Goal: Task Accomplishment & Management: Manage account settings

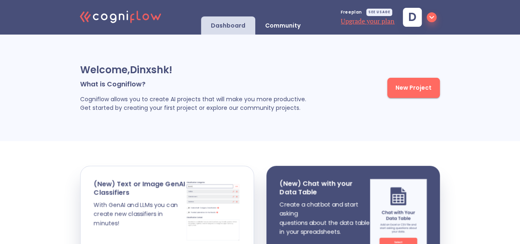
click at [433, 18] on icon "button" at bounding box center [432, 17] width 10 height 10
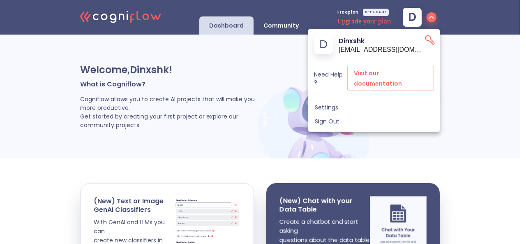
click at [414, 139] on div at bounding box center [263, 122] width 526 height 244
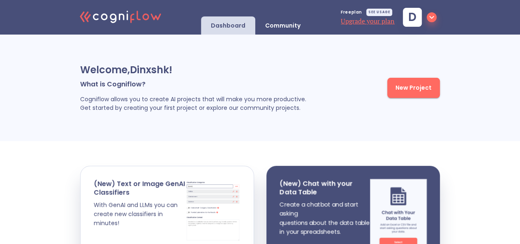
click at [432, 17] on icon "button" at bounding box center [432, 17] width 10 height 10
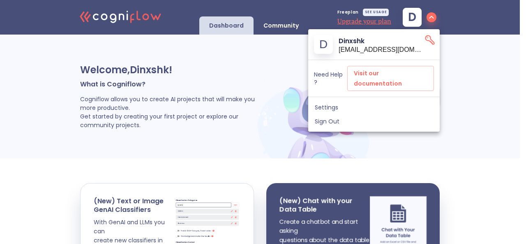
click at [432, 17] on div at bounding box center [263, 122] width 526 height 244
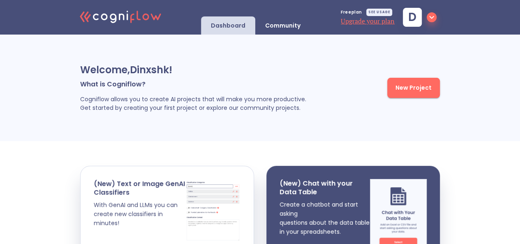
click at [431, 18] on icon "button" at bounding box center [431, 17] width 5 height 3
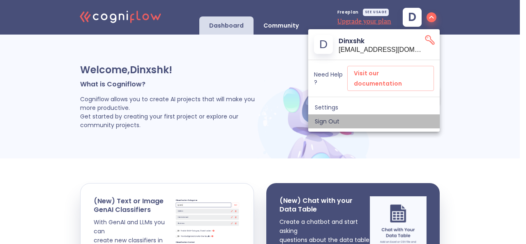
click at [345, 118] on span "Sign Out" at bounding box center [374, 121] width 118 height 7
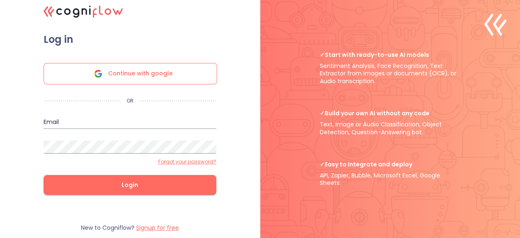
click at [102, 122] on input "email" at bounding box center [130, 121] width 173 height 13
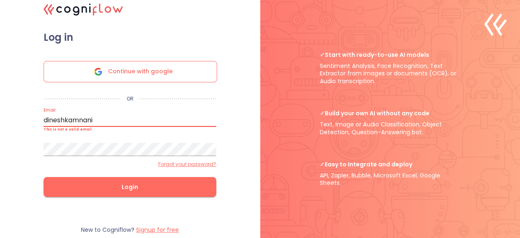
click at [253, 156] on div ".cls-1{fill:#141624;}.cls-2{fill:#eb5e60;}.cls-3{fill:none;stroke:#eb5e60;strok…" at bounding box center [260, 119] width 520 height 238
click at [188, 125] on input "dineshkamnani" at bounding box center [130, 119] width 173 height 13
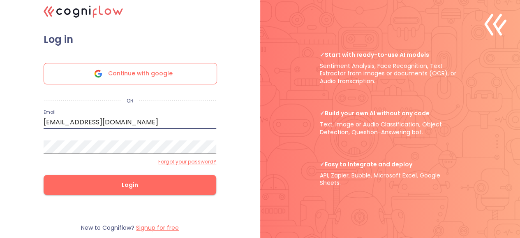
type input "[EMAIL_ADDRESS][DOMAIN_NAME]"
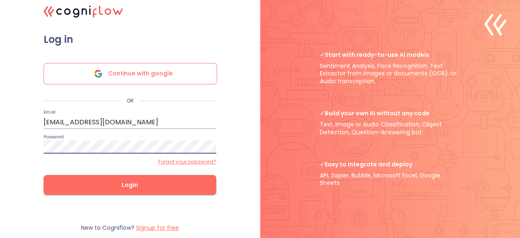
click at [183, 185] on span "Login" at bounding box center [130, 185] width 146 height 10
